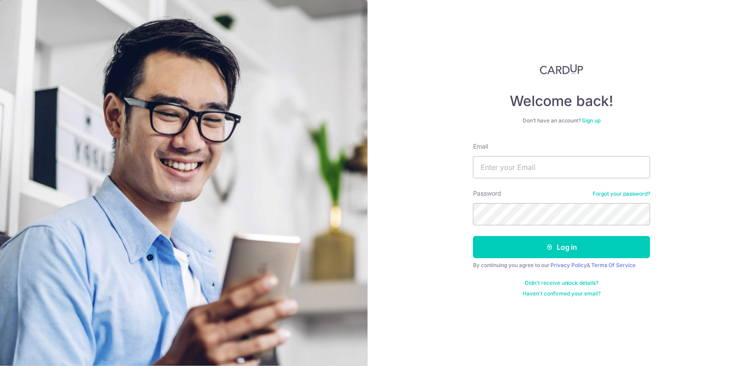
click at [527, 170] on input "Email" at bounding box center [561, 167] width 177 height 22
type input "[PERSON_NAME][EMAIL_ADDRESS][DOMAIN_NAME]"
click at [473, 236] on button "Log in" at bounding box center [561, 247] width 177 height 22
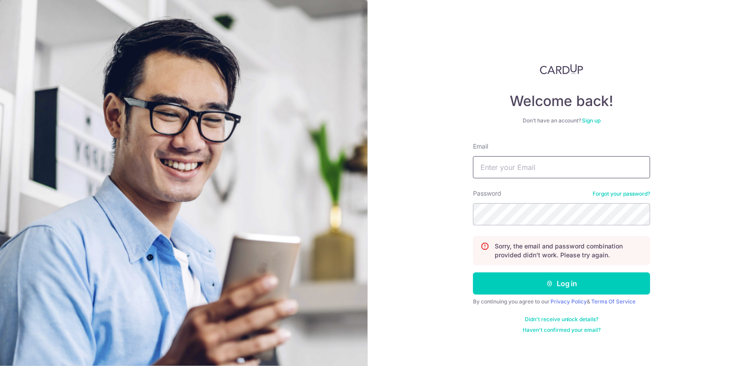
click at [521, 174] on input "Email" at bounding box center [561, 167] width 177 height 22
type input "[PERSON_NAME][EMAIL_ADDRESS][DOMAIN_NAME]"
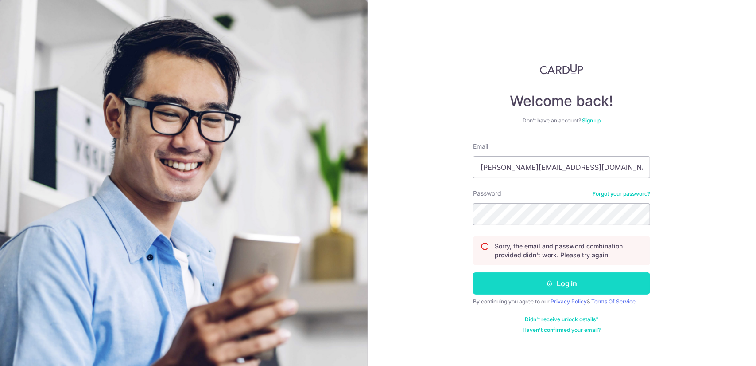
click at [536, 272] on button "Log in" at bounding box center [561, 283] width 177 height 22
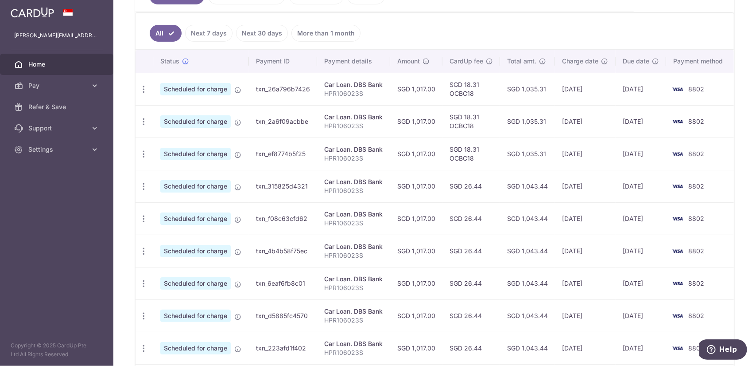
scroll to position [222, 0]
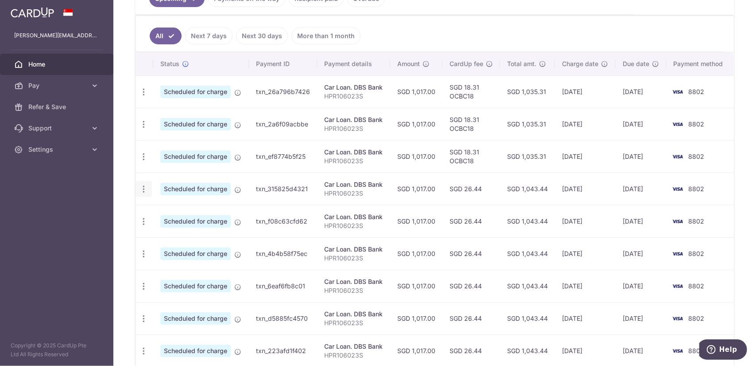
click at [145, 97] on icon "button" at bounding box center [143, 91] width 9 height 9
click at [156, 209] on link "Update payment" at bounding box center [182, 212] width 92 height 21
radio input "true"
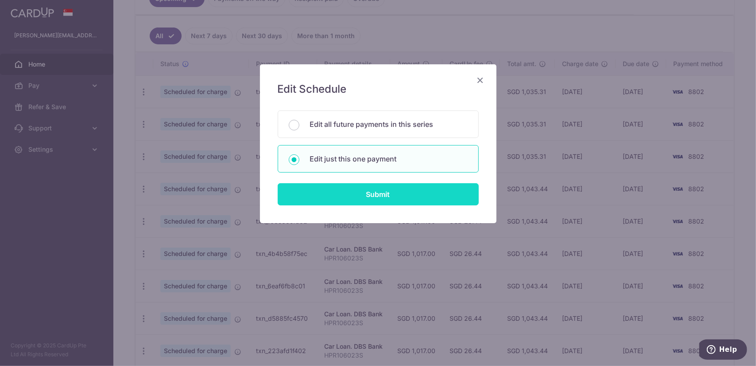
click at [347, 189] on input "Submit" at bounding box center [378, 194] width 201 height 22
radio input "true"
type input "1,017.00"
type input "[DATE]"
type input "HPR106023S"
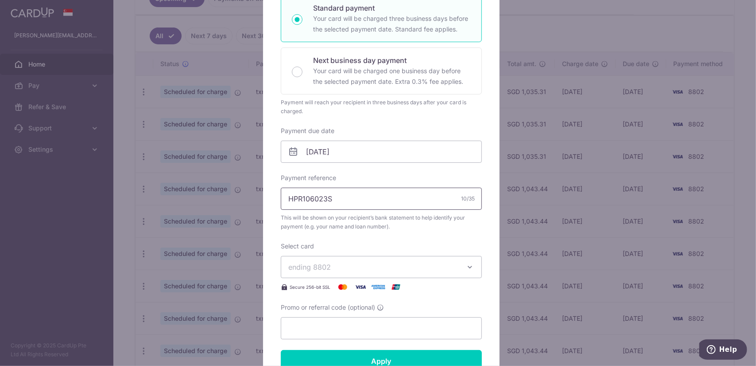
scroll to position [177, 0]
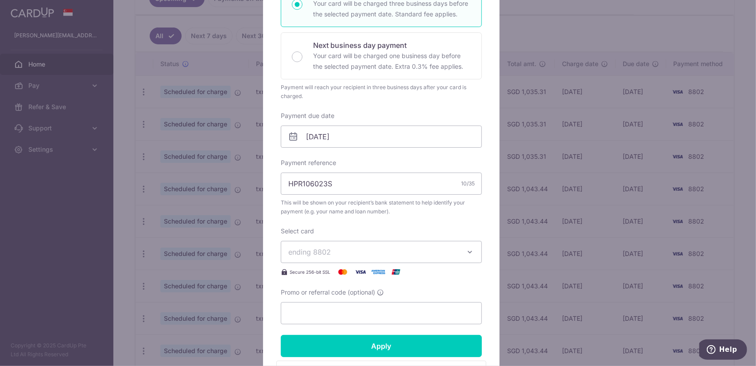
click at [366, 249] on span "ending 8802" at bounding box center [373, 251] width 170 height 11
click at [376, 311] on input "Promo or referral code (optional)" at bounding box center [381, 313] width 201 height 22
paste input "3HOME25R"
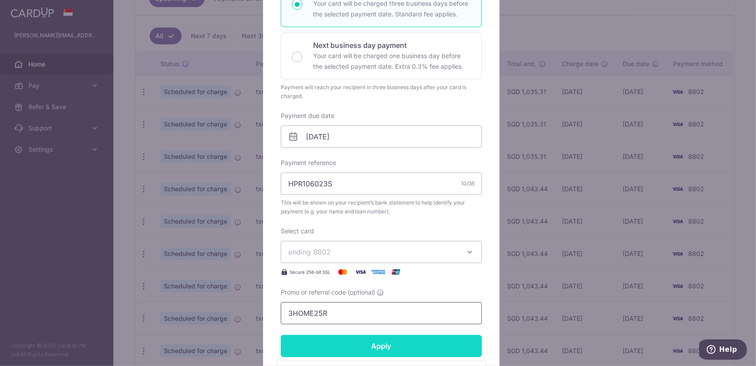
type input "3HOME25R"
click at [373, 344] on input "Apply" at bounding box center [381, 346] width 201 height 22
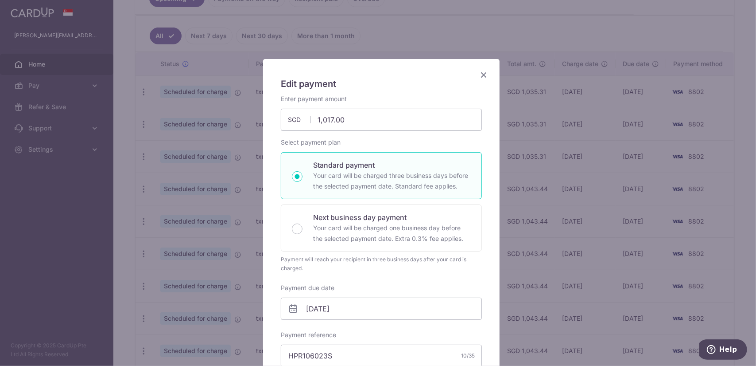
scroll to position [0, 0]
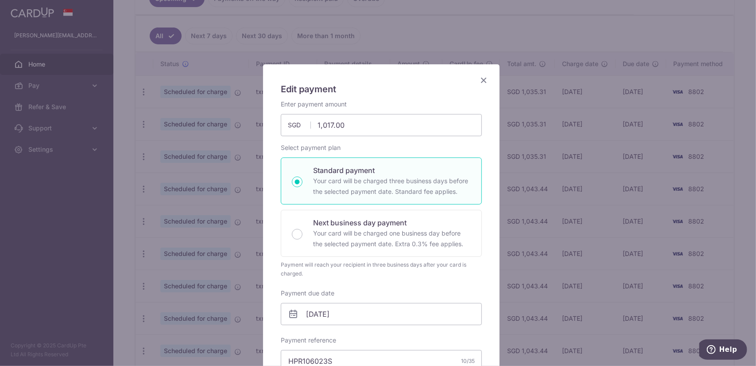
click at [478, 84] on icon "Close" at bounding box center [483, 79] width 11 height 11
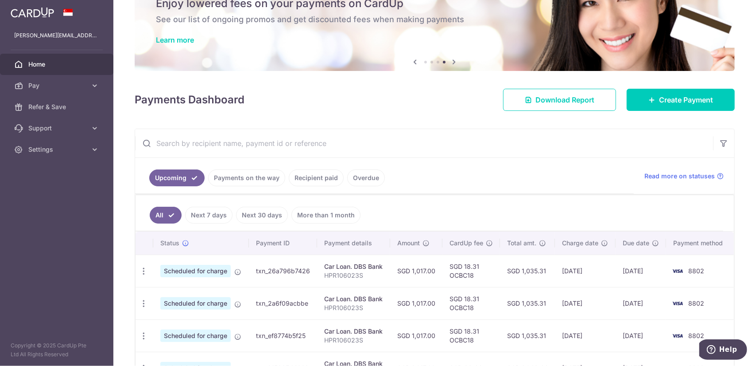
scroll to position [44, 0]
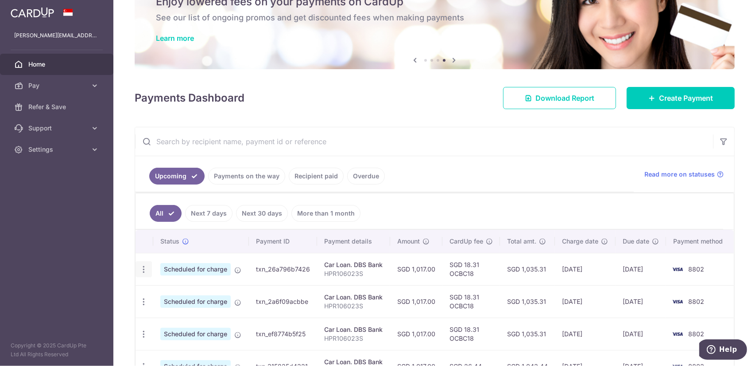
click at [148, 270] on div "Update payment Cancel payment" at bounding box center [144, 269] width 16 height 16
click at [142, 265] on icon "button" at bounding box center [143, 269] width 9 height 9
click at [163, 289] on span "Update payment" at bounding box center [191, 293] width 60 height 11
radio input "true"
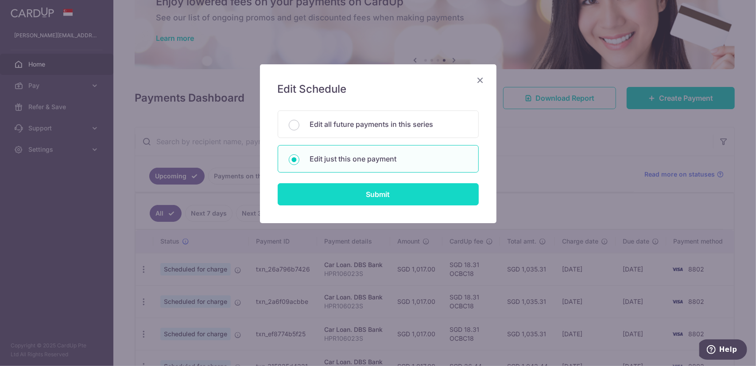
click at [316, 190] on input "Submit" at bounding box center [378, 194] width 201 height 22
radio input "true"
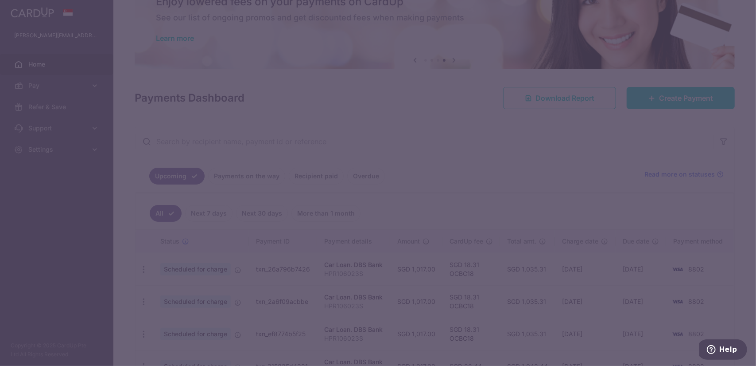
type input "1,017.00"
type input "[DATE]"
type input "HPR106023S"
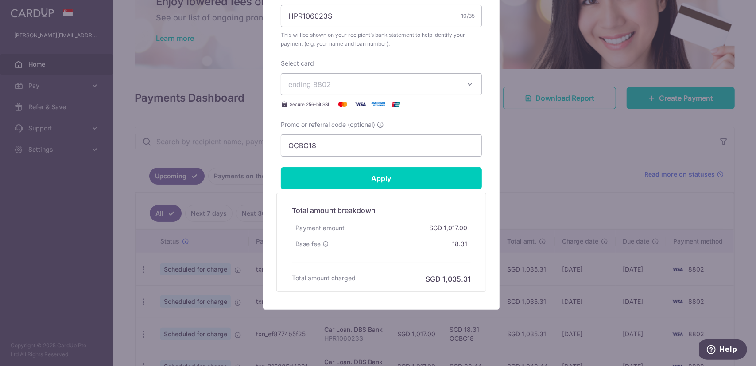
scroll to position [350, 0]
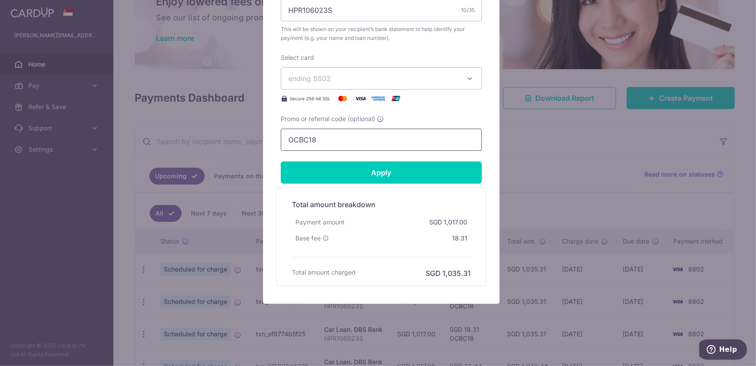
click at [338, 136] on input "OCBC18" at bounding box center [381, 139] width 201 height 22
paste input "TAX173"
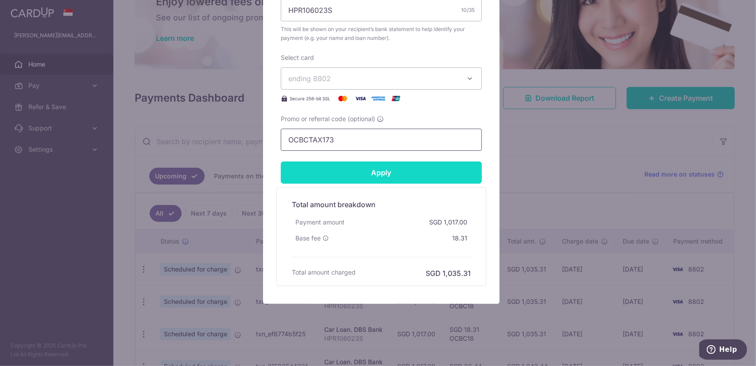
type input "OCBCTAX173"
click at [334, 175] on input "Apply" at bounding box center [381, 172] width 201 height 22
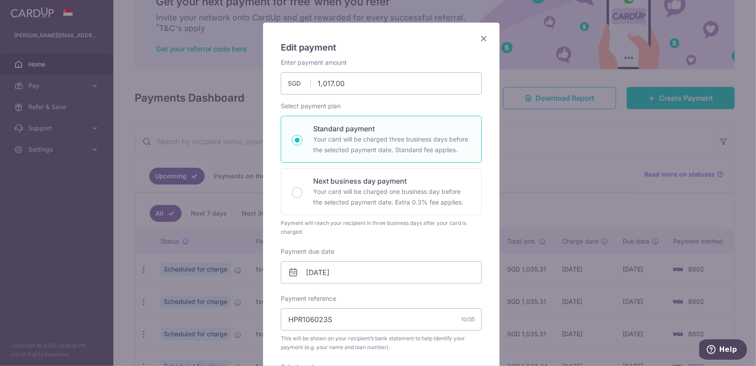
scroll to position [40, 0]
click at [481, 46] on div "Edit payment By clicking apply, you will make changes to all payments to DBS Ba…" at bounding box center [381, 325] width 237 height 602
click at [486, 40] on icon "Close" at bounding box center [483, 39] width 11 height 11
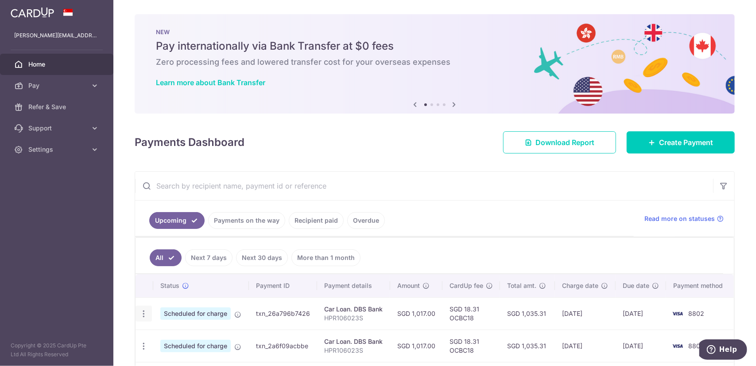
click at [144, 310] on icon "button" at bounding box center [143, 313] width 9 height 9
click at [177, 336] on span "Update payment" at bounding box center [191, 337] width 60 height 11
radio input "true"
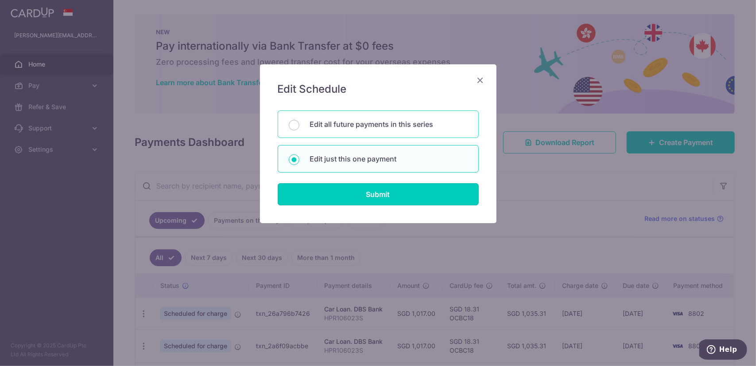
drag, startPoint x: 346, startPoint y: 189, endPoint x: 376, endPoint y: 122, distance: 74.0
click at [373, 124] on form "You will be editing all 43 payments to DBS Bank scheduled from [DATE] to [DATE]…" at bounding box center [378, 157] width 201 height 95
click at [376, 122] on p "Edit all future payments in this series" at bounding box center [389, 124] width 158 height 11
click at [300, 122] on input "Edit all future payments in this series" at bounding box center [294, 125] width 11 height 11
radio input "true"
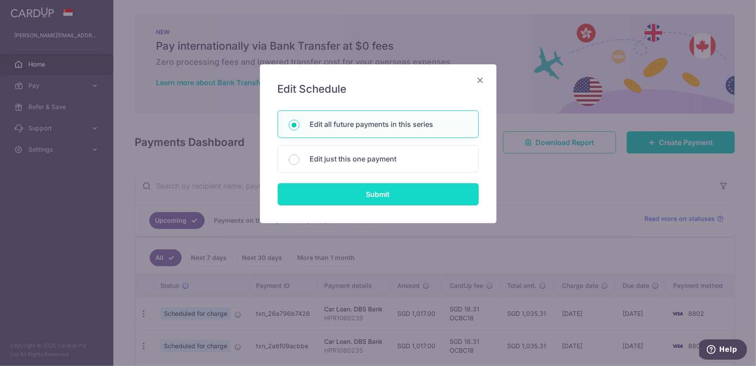
click at [374, 195] on input "Submit" at bounding box center [378, 194] width 201 height 22
radio input "true"
type input "1,017.00"
type input "HPR106023S"
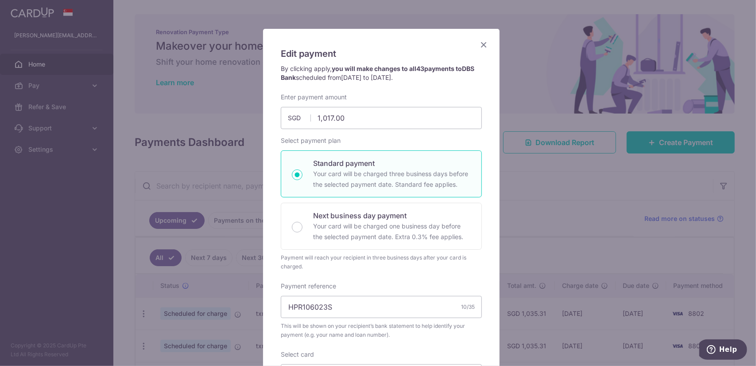
scroll to position [31, 0]
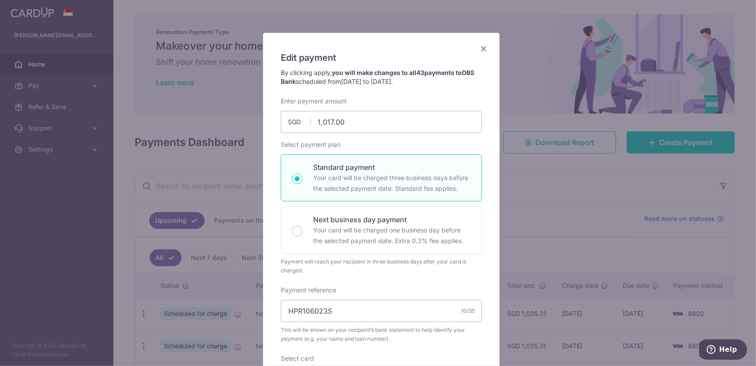
click at [481, 49] on icon "Close" at bounding box center [483, 48] width 11 height 11
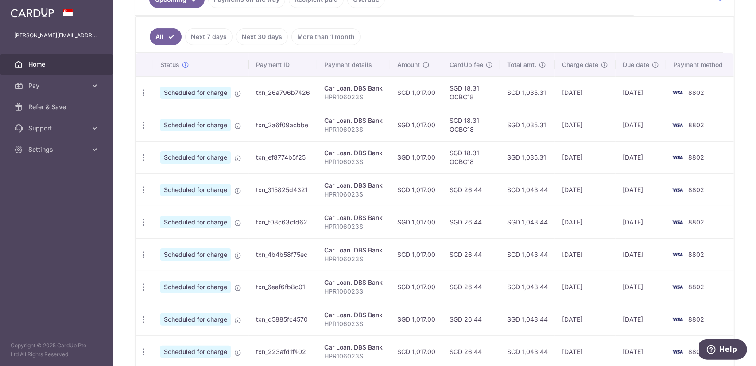
scroll to position [222, 0]
click at [145, 97] on icon "button" at bounding box center [143, 91] width 9 height 9
click at [156, 210] on link "Update payment" at bounding box center [182, 212] width 92 height 21
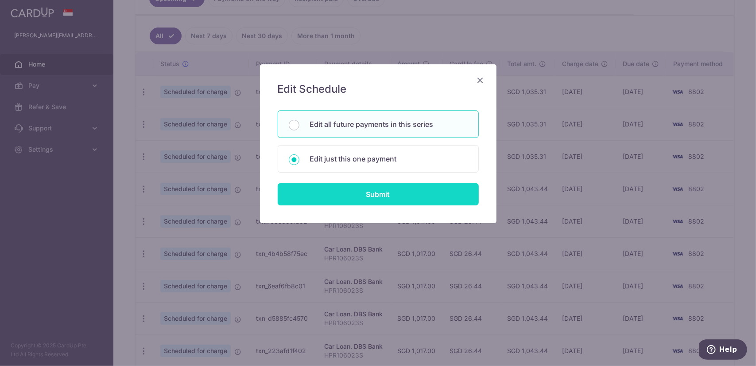
click at [336, 191] on input "Submit" at bounding box center [378, 194] width 201 height 22
radio input "true"
type input "[DATE]"
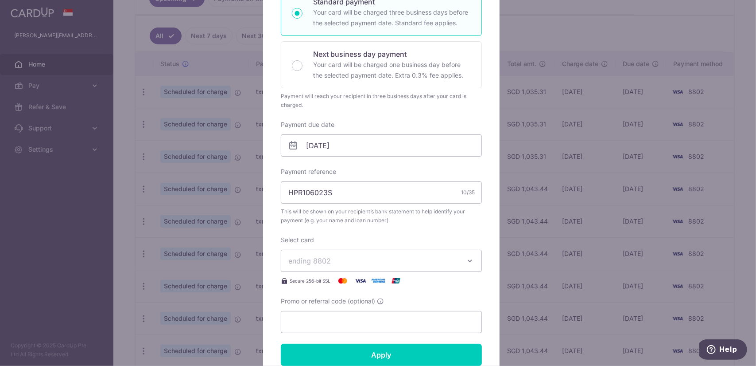
scroll to position [177, 0]
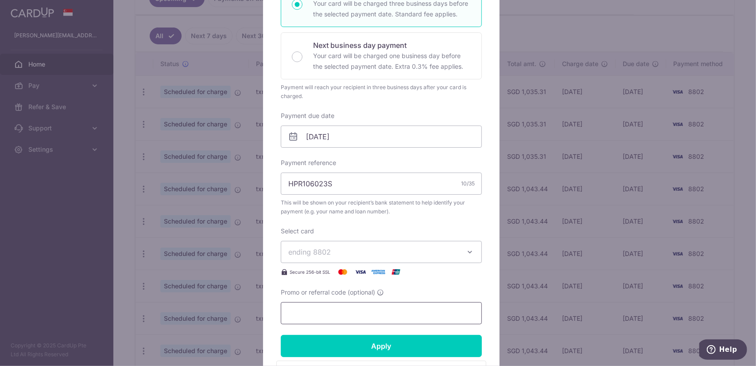
click at [331, 305] on input "Promo or referral code (optional)" at bounding box center [381, 313] width 201 height 22
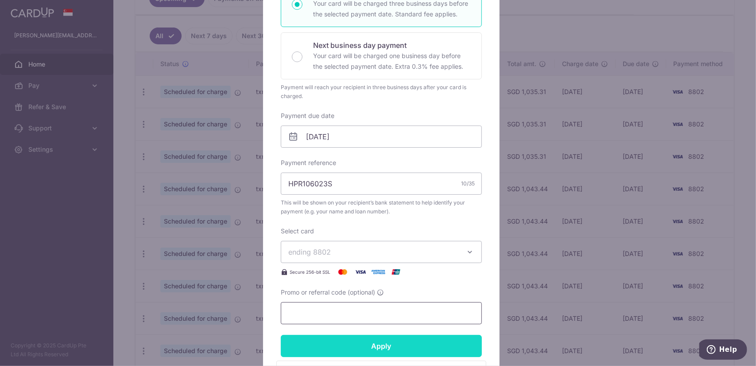
paste input "OCBC18"
type input "OCBC18"
click at [339, 342] on input "Apply" at bounding box center [381, 346] width 201 height 22
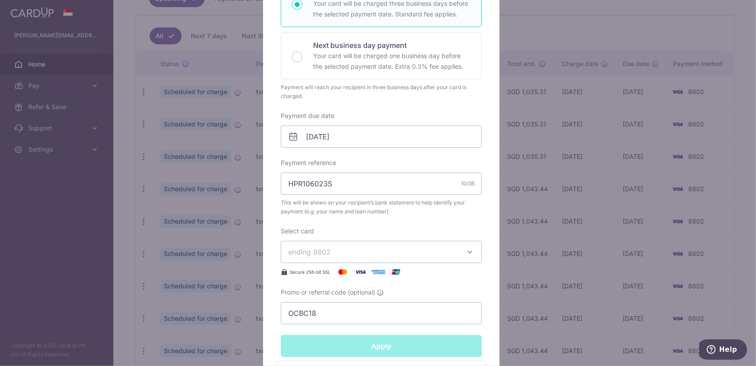
type input "Successfully Applied"
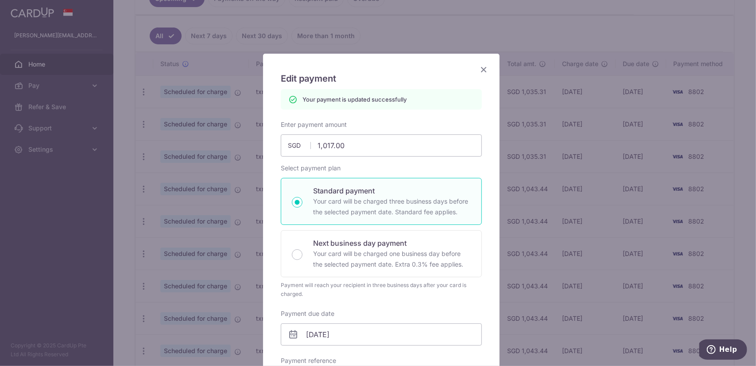
scroll to position [0, 0]
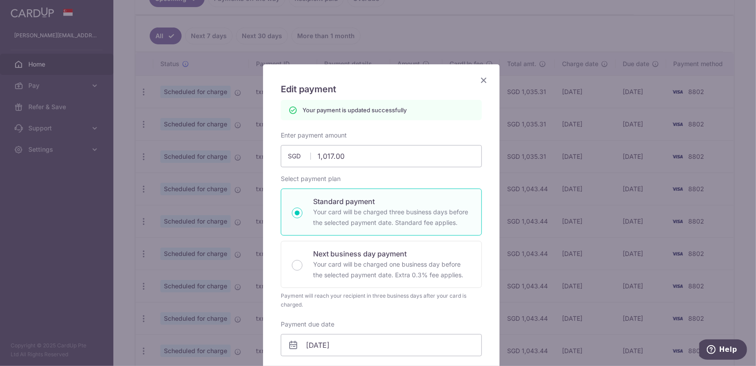
click at [482, 80] on icon "Close" at bounding box center [483, 79] width 11 height 11
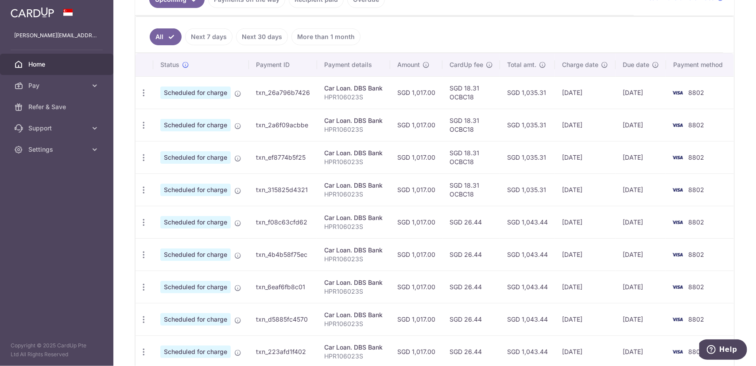
scroll to position [222, 0]
